Goal: Transaction & Acquisition: Book appointment/travel/reservation

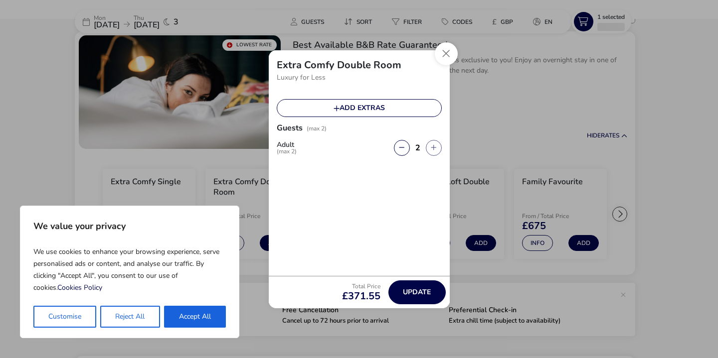
scroll to position [69, 0]
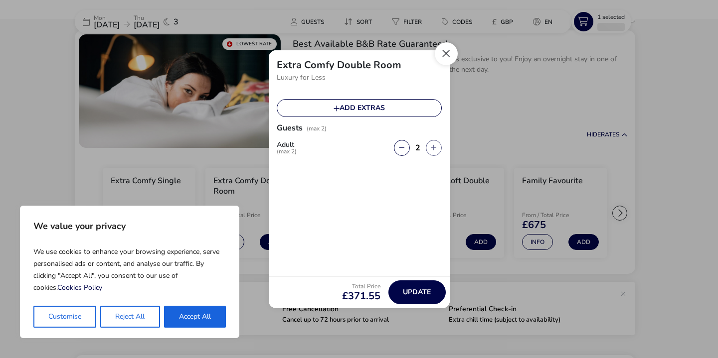
click at [446, 58] on button "Close" at bounding box center [446, 53] width 23 height 23
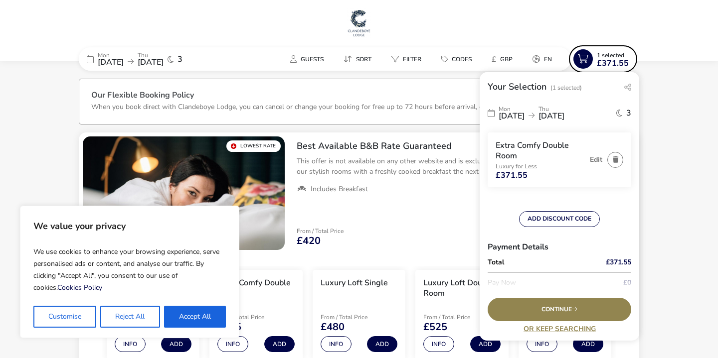
scroll to position [0, 0]
click at [90, 60] on icon at bounding box center [90, 59] width 7 height 8
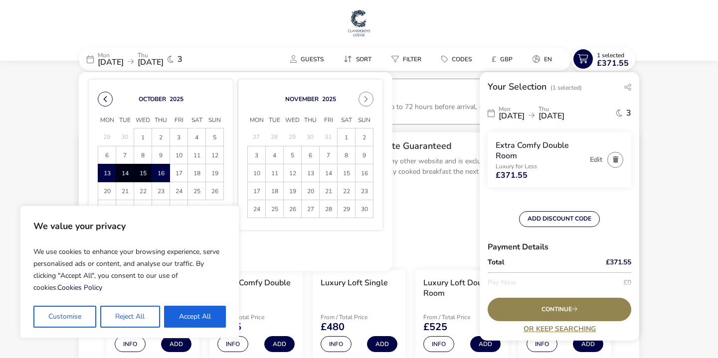
click at [103, 103] on button "Previous Month" at bounding box center [105, 99] width 15 height 15
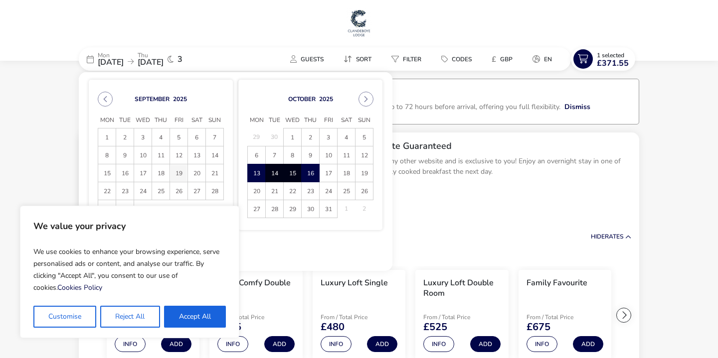
click at [177, 174] on span "19" at bounding box center [178, 172] width 17 height 17
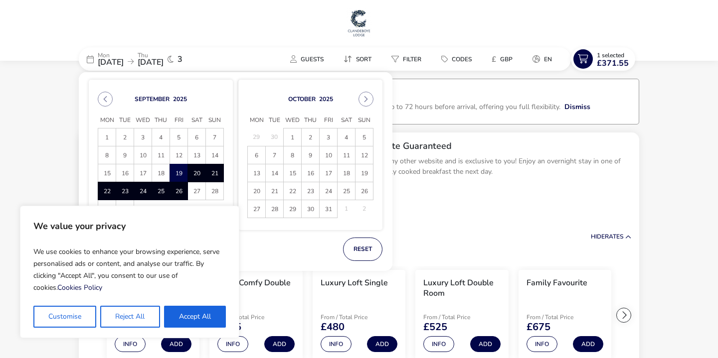
click at [176, 192] on span "26" at bounding box center [178, 190] width 17 height 17
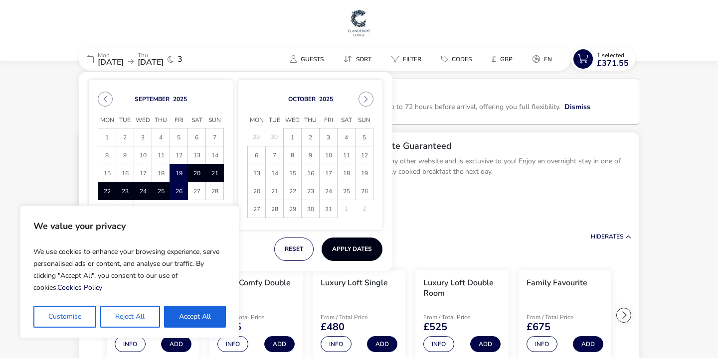
click at [349, 247] on button "Apply Dates" at bounding box center [351, 249] width 61 height 23
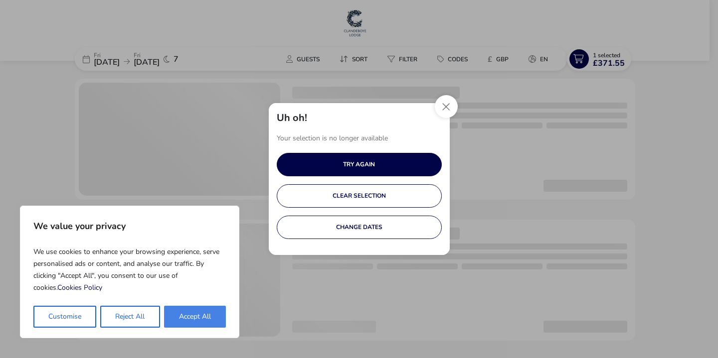
click at [186, 317] on button "Accept All" at bounding box center [195, 317] width 62 height 22
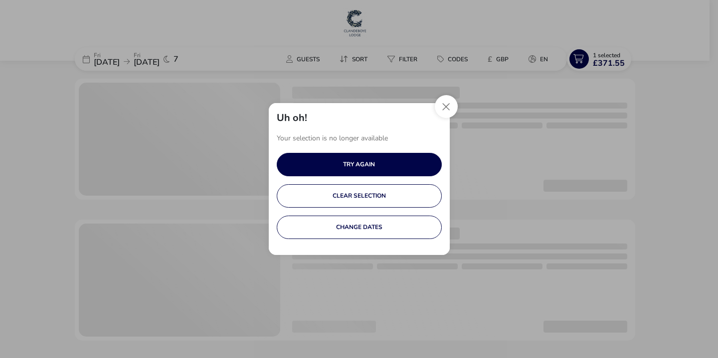
checkbox input "true"
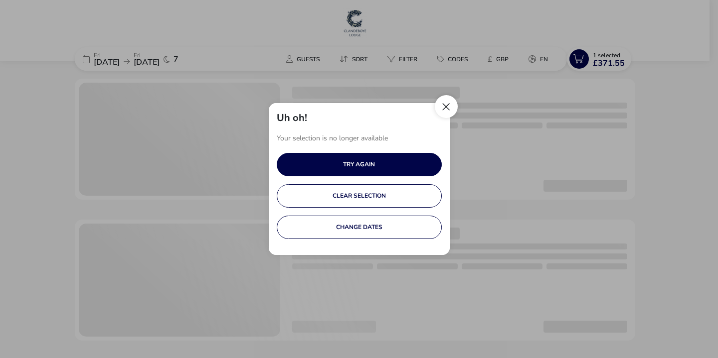
click at [446, 106] on button "Close" at bounding box center [446, 106] width 23 height 23
